Goal: Task Accomplishment & Management: Use online tool/utility

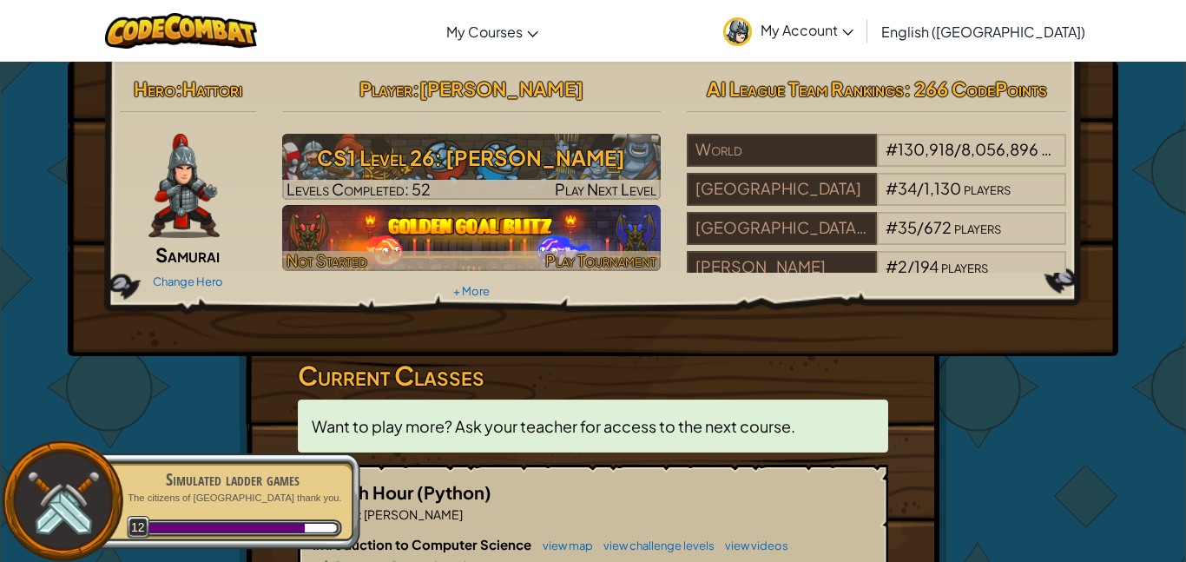
click at [540, 240] on img at bounding box center [471, 238] width 379 height 66
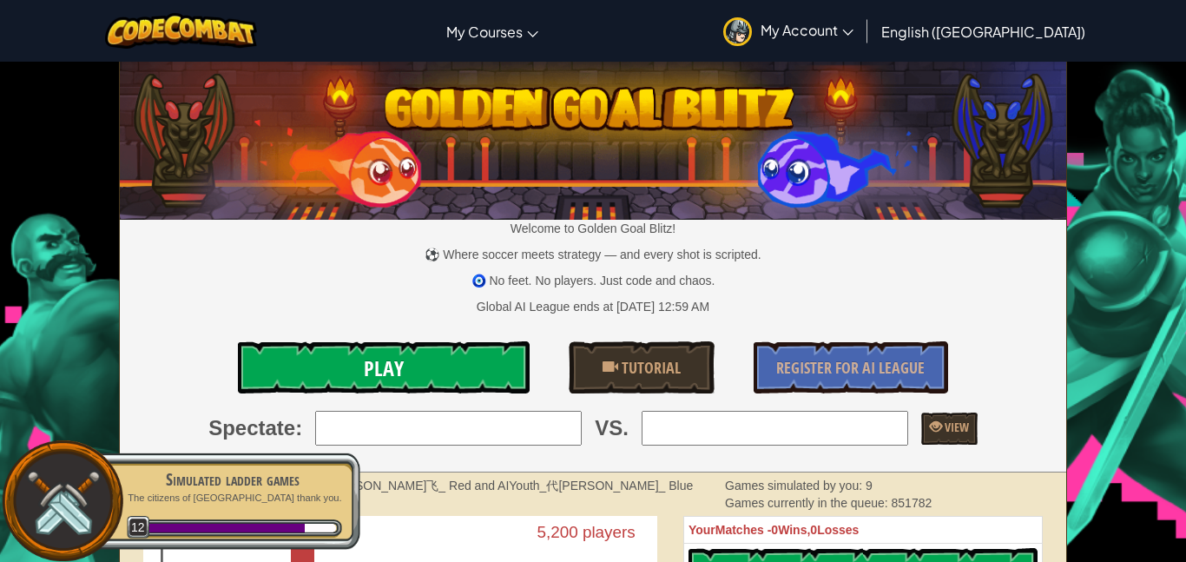
click at [480, 371] on link "Play" at bounding box center [384, 367] width 292 height 52
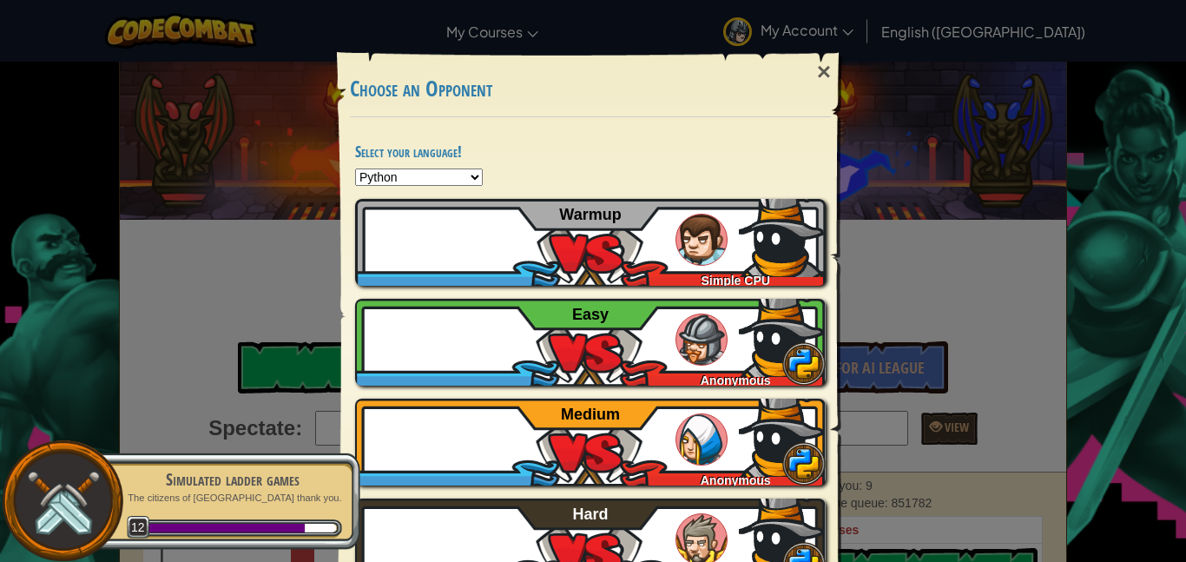
scroll to position [59, 0]
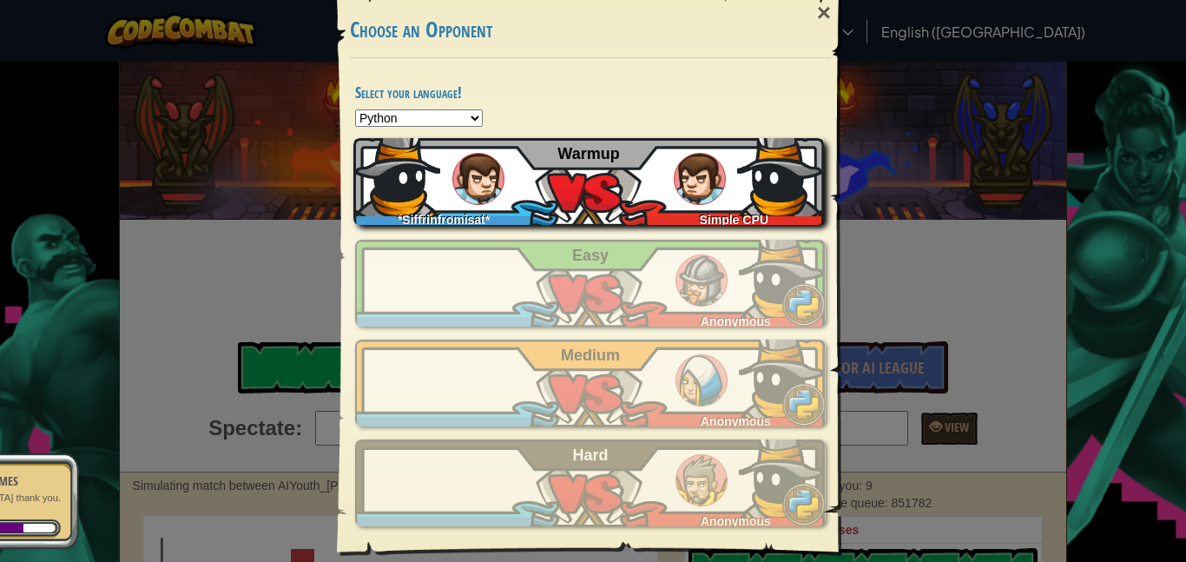
click at [737, 187] on img at bounding box center [780, 172] width 87 height 87
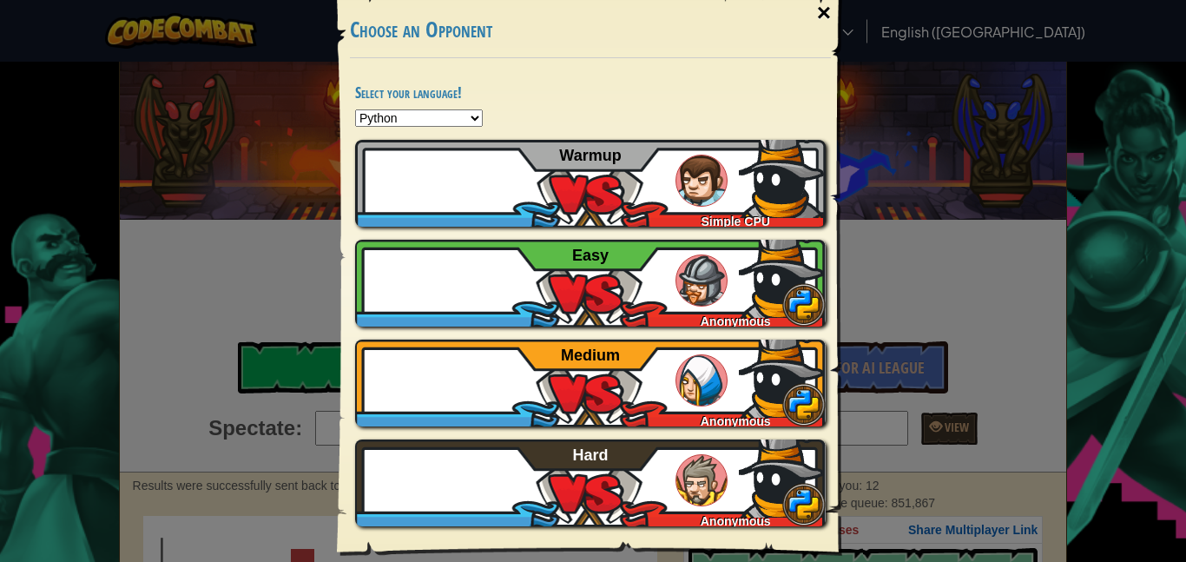
click at [825, 11] on div "×" at bounding box center [824, 13] width 40 height 50
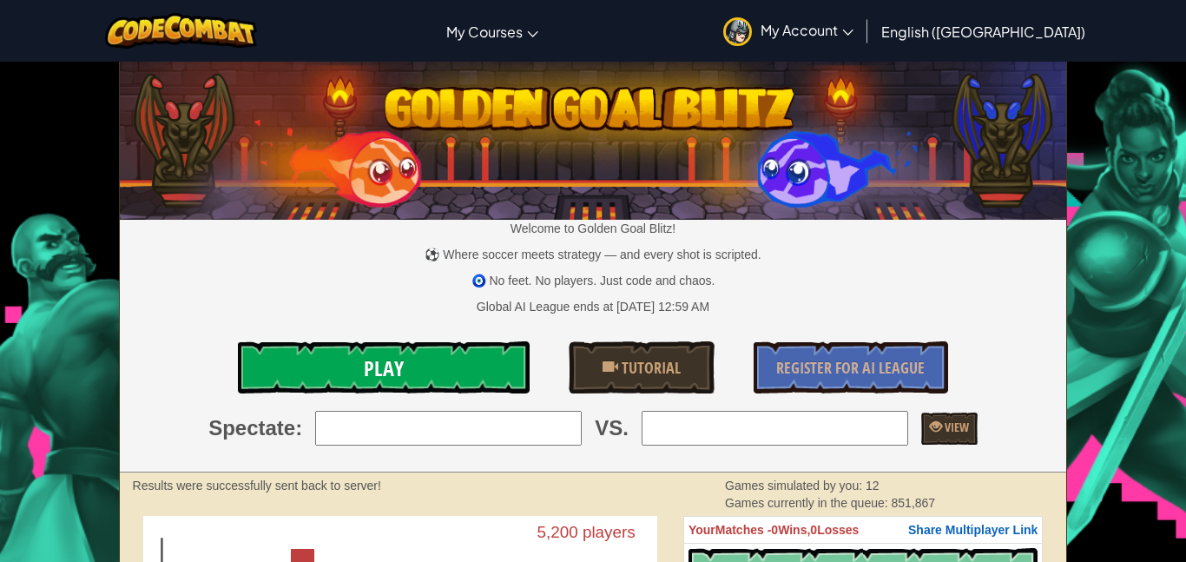
click at [447, 363] on link "Play" at bounding box center [384, 367] width 292 height 52
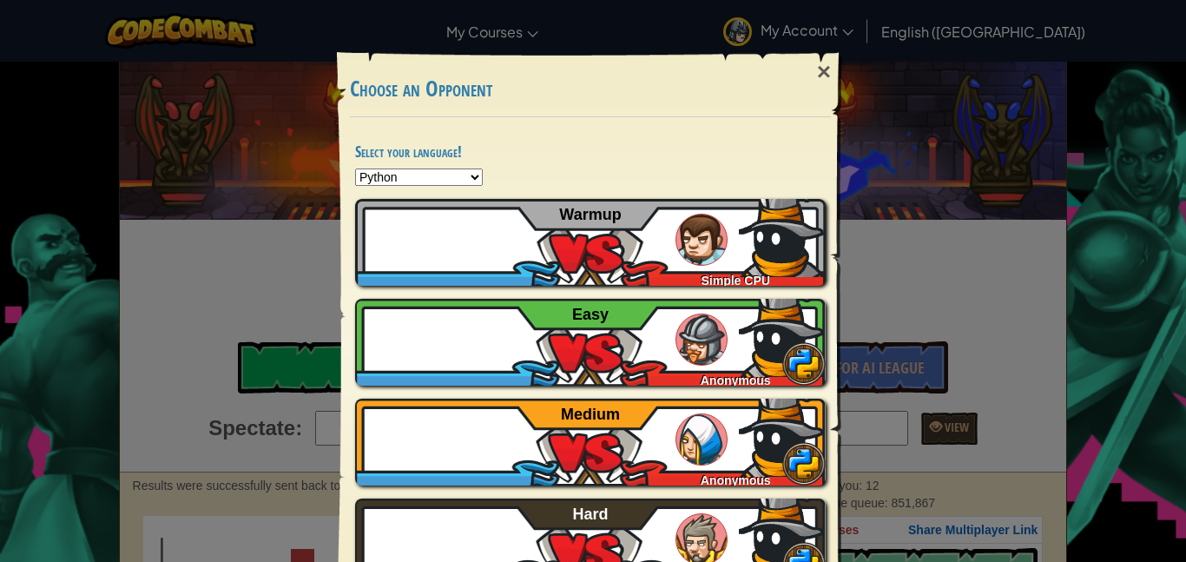
click at [426, 173] on select "Python JavaScript CoffeeScript Lua C++ Java (Experimental)" at bounding box center [419, 176] width 128 height 17
click at [417, 179] on select "Python JavaScript CoffeeScript Lua C++ Java (Experimental)" at bounding box center [419, 176] width 128 height 17
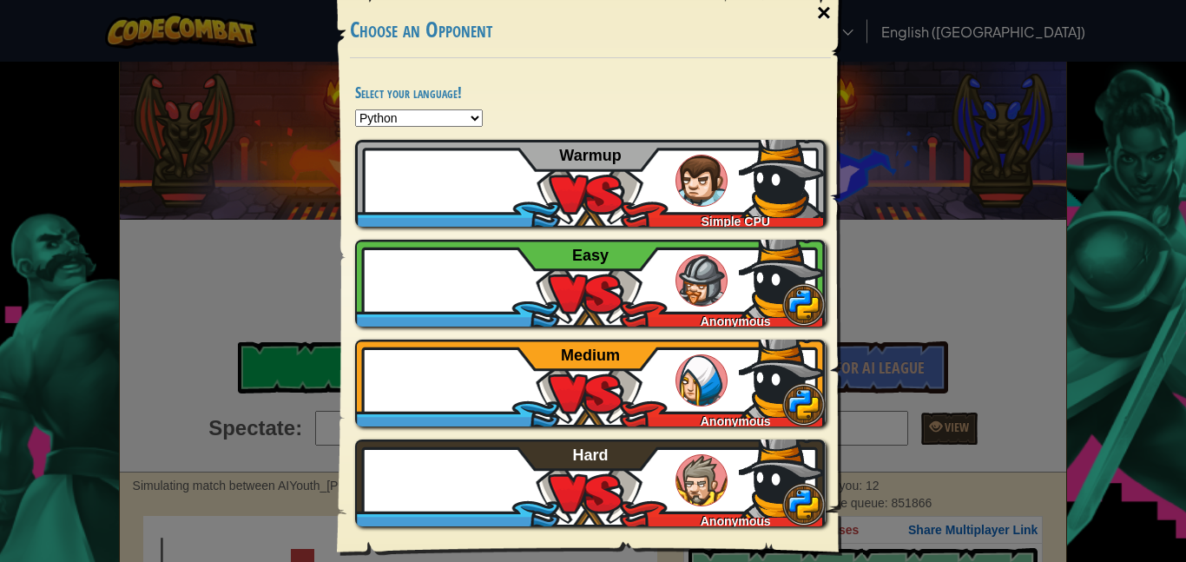
click at [826, 10] on div "×" at bounding box center [824, 13] width 40 height 50
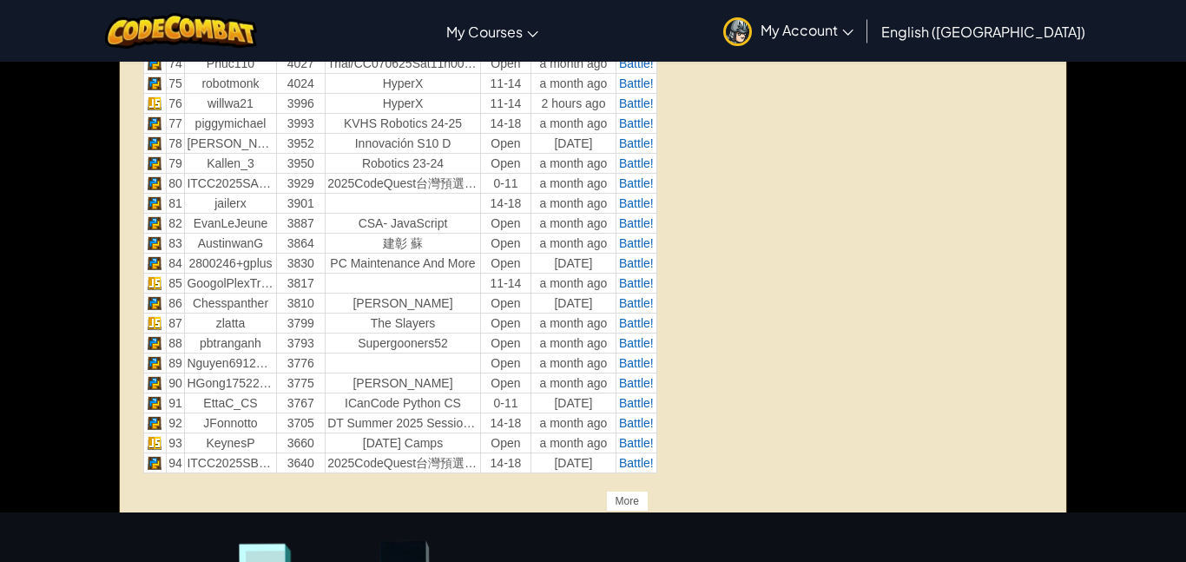
scroll to position [2121, 0]
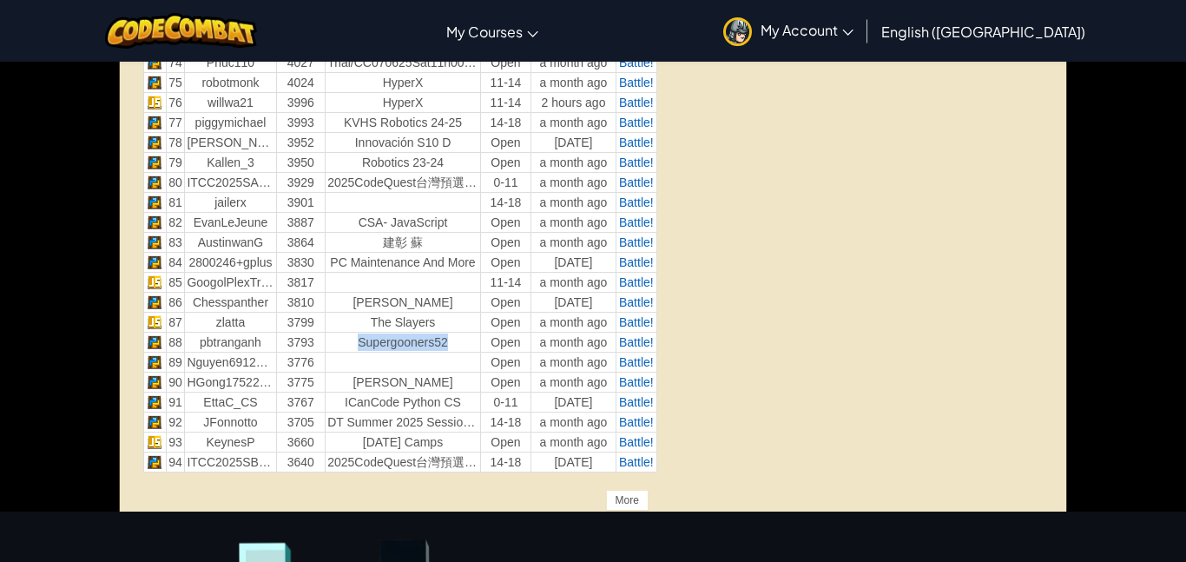
drag, startPoint x: 466, startPoint y: 339, endPoint x: 354, endPoint y: 345, distance: 112.2
click at [354, 345] on td "Supergooners52" at bounding box center [403, 343] width 155 height 20
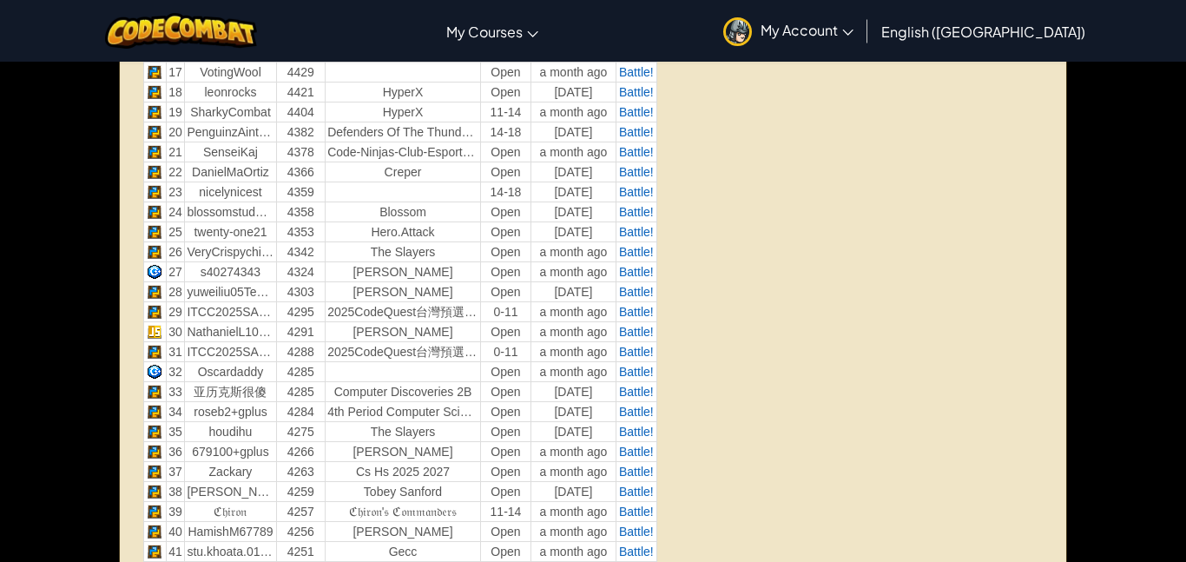
scroll to position [0, 0]
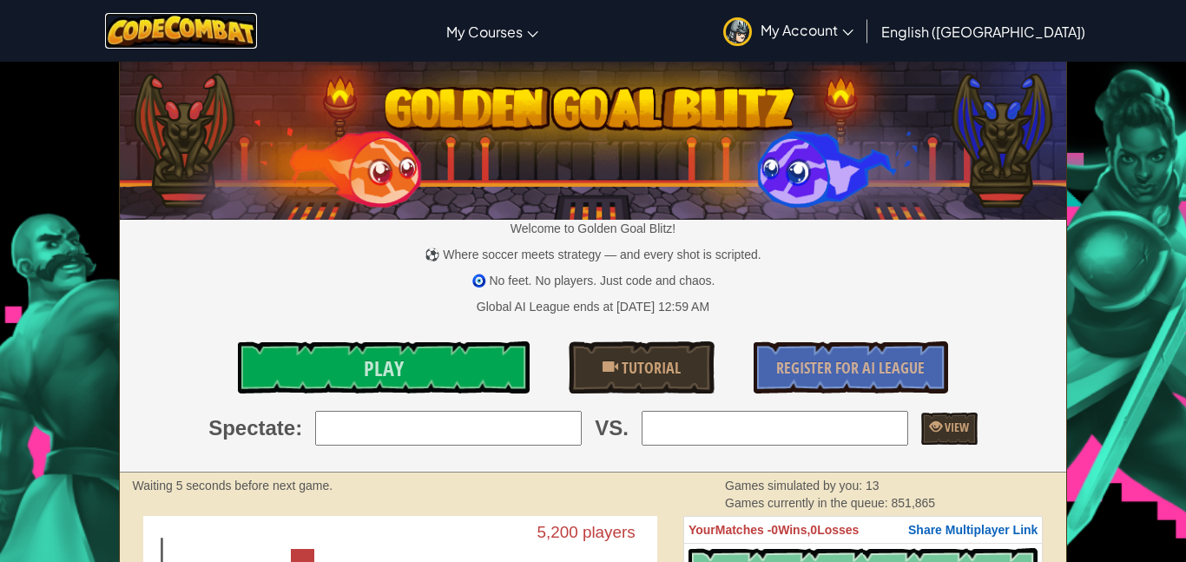
click at [196, 17] on img at bounding box center [181, 31] width 152 height 36
